Goal: Task Accomplishment & Management: Use online tool/utility

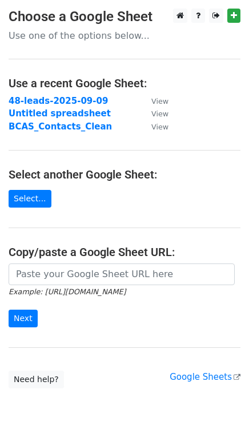
scroll to position [49, 0]
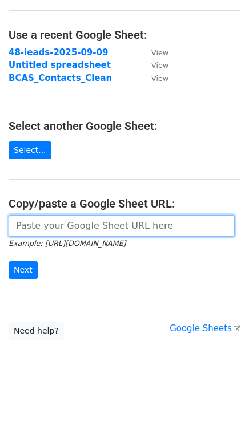
click at [55, 227] on input "url" at bounding box center [122, 226] width 226 height 22
click at [71, 230] on input "url" at bounding box center [122, 226] width 226 height 22
paste input "https://docs.google.com/spreadsheets/d/1Oiin-jJoZacdZUbTRVPUW669Sw9sFpJ0yna_1hT…"
click at [37, 230] on input "https://docs.google.com/spreadsheets/d/1Oiin-jJoZacdZUbTRVPUW669Sw9sFpJ0yna_1hT…" at bounding box center [122, 226] width 226 height 22
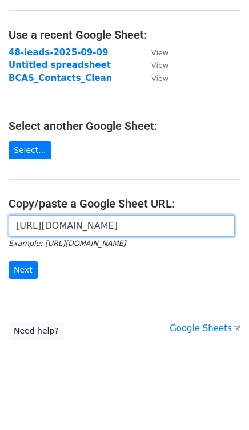
type input "https://docs.google.com/spreadsheets/d/1Oiin-jJoZacdZUbTRVPUW669Sw9sFpJ0yna_1hT…"
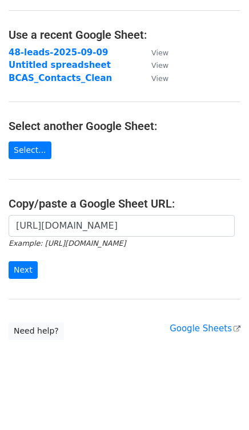
scroll to position [0, 0]
click at [27, 266] on input "Next" at bounding box center [23, 270] width 29 height 18
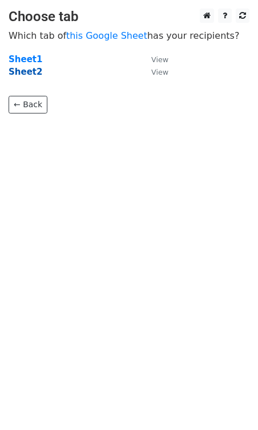
click at [27, 72] on strong "Sheet2" at bounding box center [26, 72] width 34 height 10
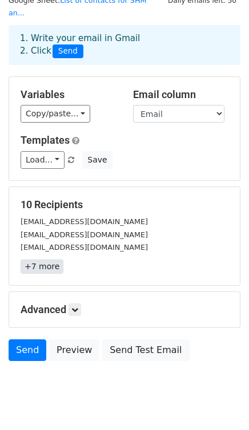
scroll to position [45, 0]
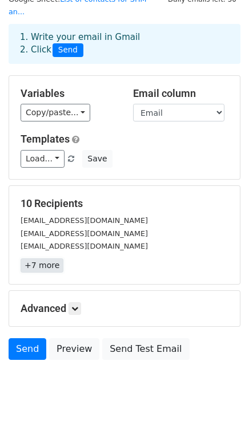
click at [39, 259] on link "+7 more" at bounding box center [42, 266] width 43 height 14
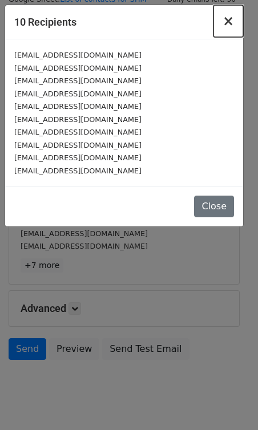
click at [227, 22] on span "×" at bounding box center [228, 21] width 11 height 16
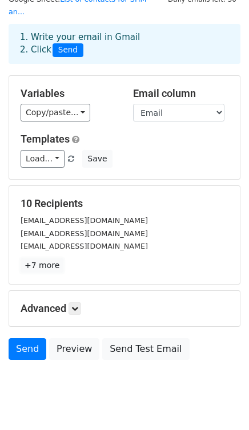
scroll to position [0, 0]
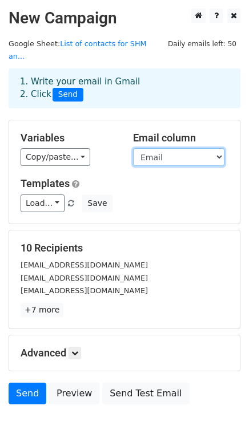
click at [164, 148] on select "Name City Phone Email Notes Source" at bounding box center [178, 157] width 91 height 18
click at [170, 148] on select "Name City Phone Email Notes Source" at bounding box center [178, 157] width 91 height 18
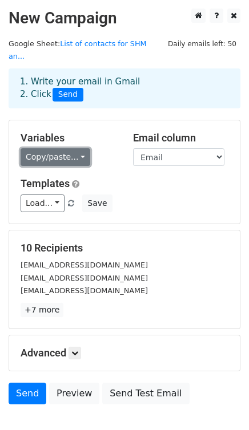
click at [73, 148] on link "Copy/paste..." at bounding box center [56, 157] width 70 height 18
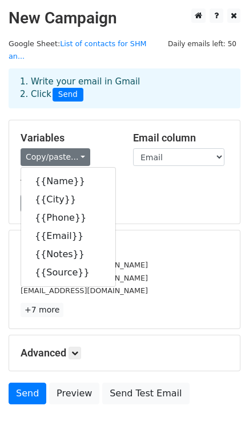
click at [156, 195] on div "Load... No templates saved Save" at bounding box center [124, 204] width 225 height 18
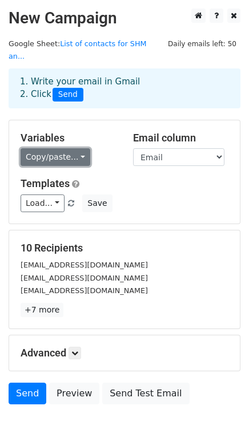
click at [71, 148] on link "Copy/paste..." at bounding box center [56, 157] width 70 height 18
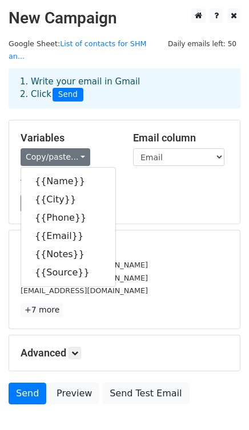
click at [94, 132] on h5 "Variables" at bounding box center [68, 138] width 95 height 13
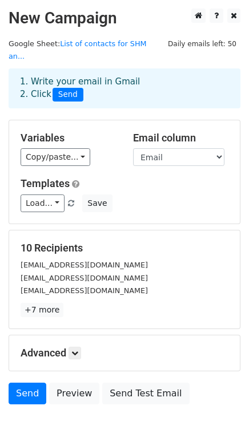
scroll to position [58, 0]
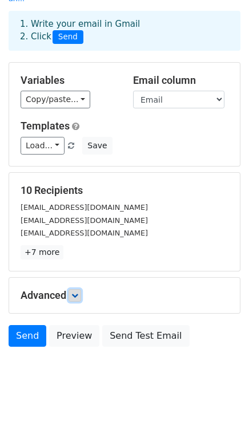
click at [75, 292] on icon at bounding box center [74, 295] width 7 height 7
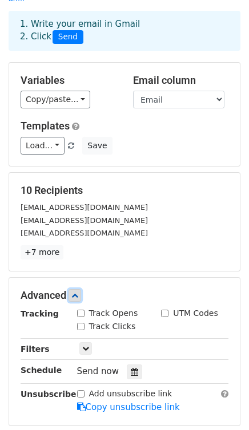
scroll to position [169, 0]
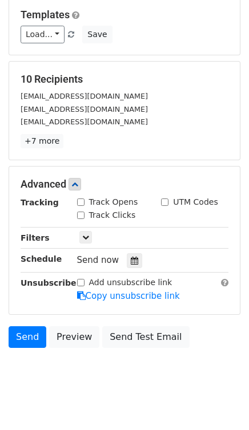
click at [79, 199] on input "Track Opens" at bounding box center [80, 202] width 7 height 7
checkbox input "true"
click at [80, 212] on input "Track Clicks" at bounding box center [80, 215] width 7 height 7
checkbox input "true"
click at [161, 199] on input "UTM Codes" at bounding box center [164, 202] width 7 height 7
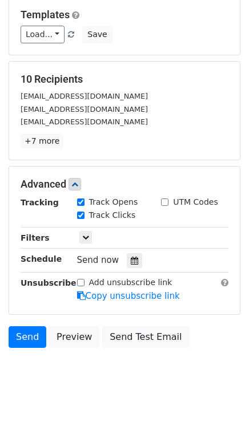
checkbox input "true"
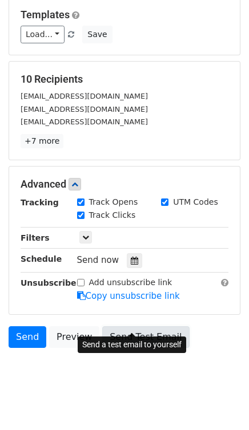
click at [125, 327] on link "Send Test Email" at bounding box center [145, 338] width 87 height 22
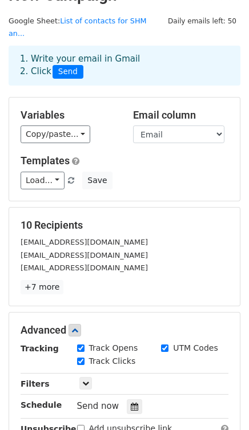
scroll to position [22, 0]
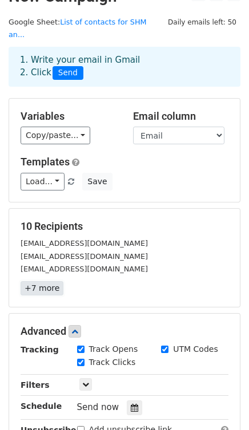
click at [41, 281] on link "+7 more" at bounding box center [42, 288] width 43 height 14
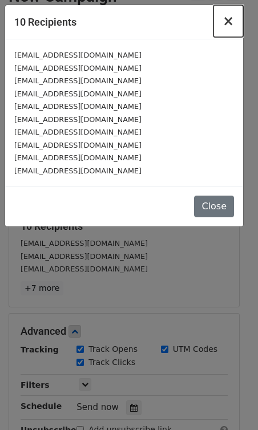
click at [225, 26] on span "×" at bounding box center [228, 21] width 11 height 16
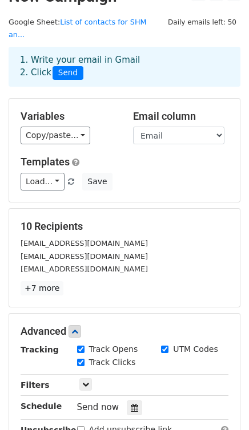
scroll to position [169, 0]
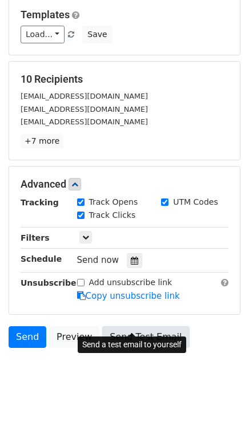
click at [116, 330] on link "Send Test Email" at bounding box center [145, 338] width 87 height 22
